Goal: Manage account settings

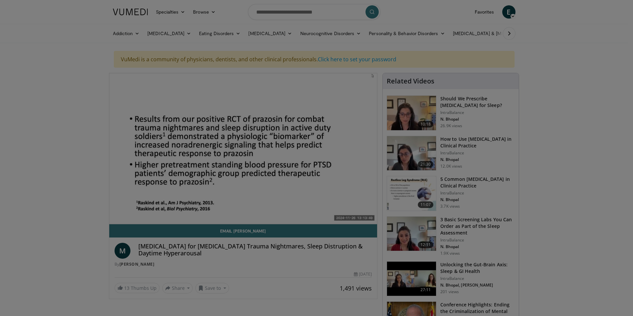
drag, startPoint x: 243, startPoint y: 145, endPoint x: 230, endPoint y: 143, distance: 13.5
click at [0, 0] on form "**********" at bounding box center [0, 0] width 0 height 0
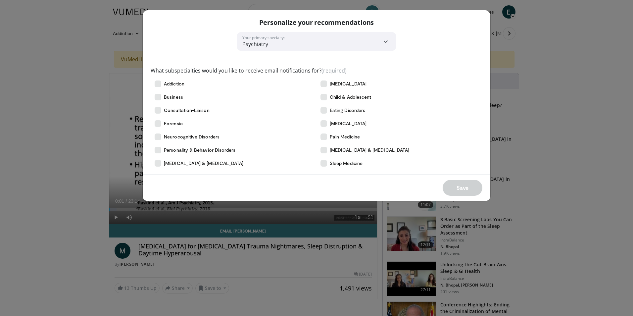
click at [453, 187] on div "Save" at bounding box center [317, 187] width 348 height 27
click at [165, 84] on span "Addiction" at bounding box center [174, 83] width 21 height 7
click at [162, 102] on label "Business" at bounding box center [234, 96] width 166 height 13
click at [173, 116] on label "Consultation-Liaison" at bounding box center [234, 110] width 166 height 13
click at [180, 132] on label "Neurocognitive Disorders" at bounding box center [234, 136] width 166 height 13
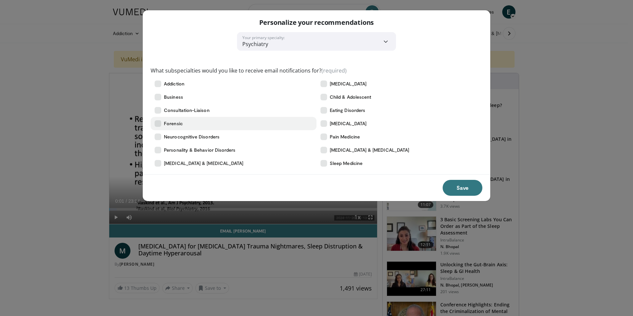
click at [176, 124] on span "Forensic" at bounding box center [173, 123] width 19 height 7
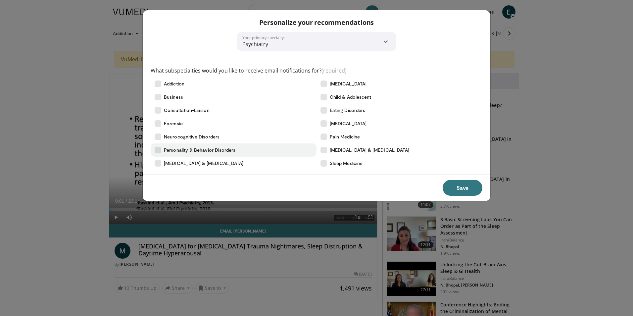
click at [208, 152] on span "Personality & Behavior Disorders" at bounding box center [200, 150] width 72 height 7
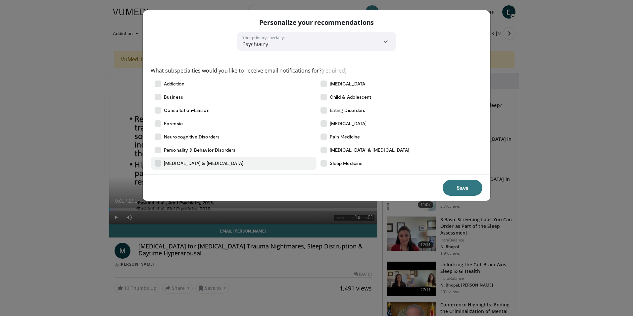
click at [212, 161] on span "[MEDICAL_DATA] & [MEDICAL_DATA]" at bounding box center [204, 163] width 80 height 7
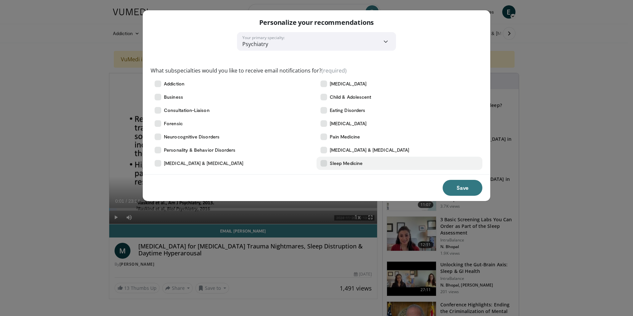
click at [337, 162] on span "Sleep Medicine" at bounding box center [346, 163] width 33 height 7
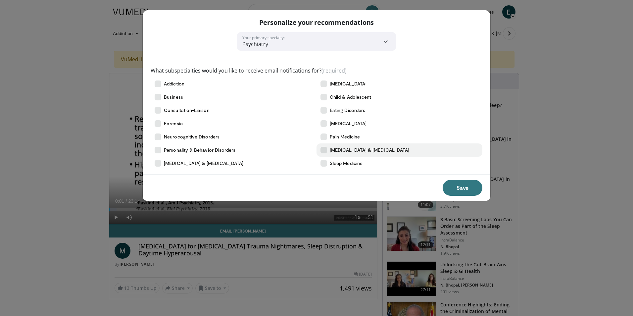
click at [342, 153] on span "[MEDICAL_DATA] & [MEDICAL_DATA]" at bounding box center [370, 150] width 80 height 7
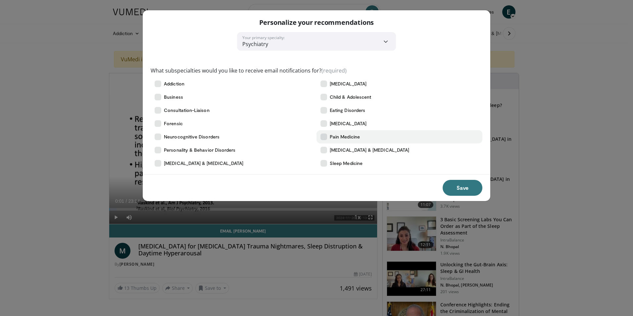
click at [344, 134] on span "Pain Medicine" at bounding box center [345, 137] width 30 height 7
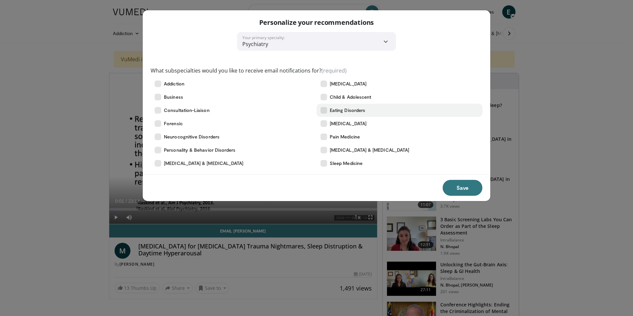
drag, startPoint x: 347, startPoint y: 118, endPoint x: 348, endPoint y: 112, distance: 5.7
click at [347, 118] on label "[MEDICAL_DATA]" at bounding box center [400, 123] width 166 height 13
click at [348, 106] on label "Eating Disorders" at bounding box center [400, 110] width 166 height 13
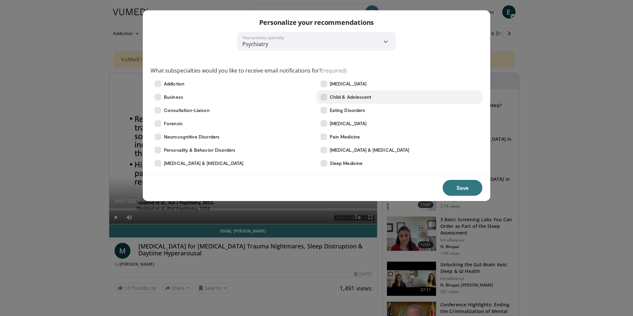
drag, startPoint x: 348, startPoint y: 96, endPoint x: 347, endPoint y: 91, distance: 5.1
click at [348, 96] on span "Child & Adolescent" at bounding box center [350, 97] width 41 height 7
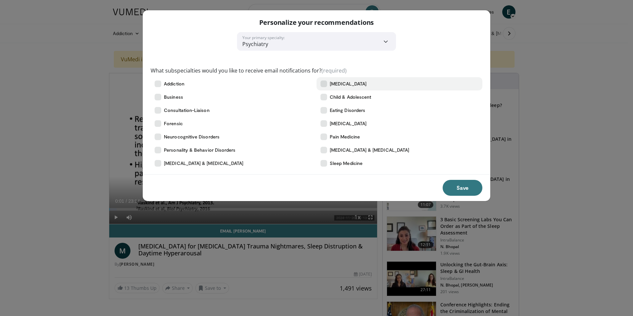
click at [347, 87] on span "[MEDICAL_DATA]" at bounding box center [348, 83] width 37 height 7
click at [468, 188] on button "Save" at bounding box center [463, 188] width 40 height 16
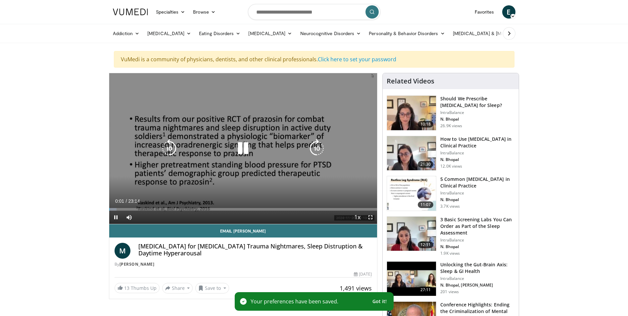
click at [342, 168] on div "10 seconds Tap to unmute" at bounding box center [243, 148] width 268 height 151
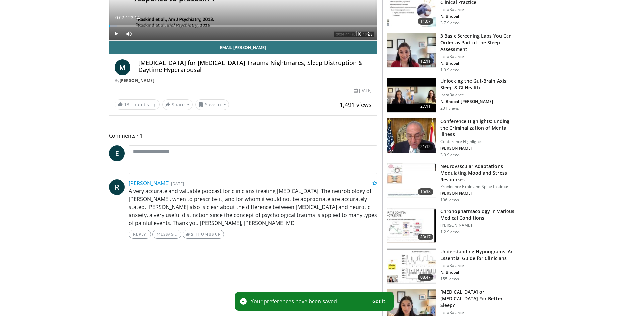
scroll to position [265, 0]
